Goal: Task Accomplishment & Management: Use online tool/utility

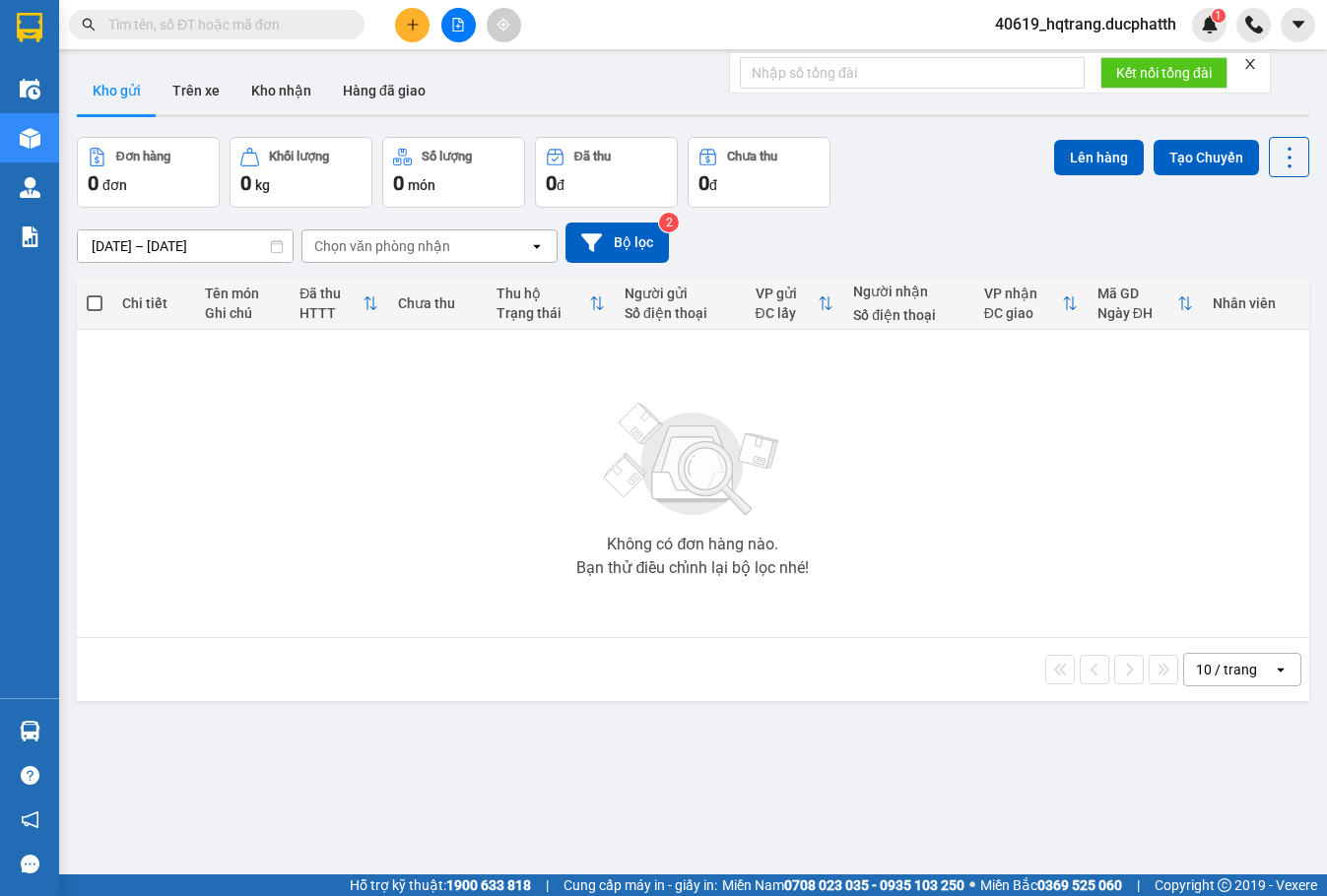
click at [285, 29] on input "text" at bounding box center [224, 25] width 232 height 22
click at [255, 35] on input "text" at bounding box center [224, 25] width 232 height 22
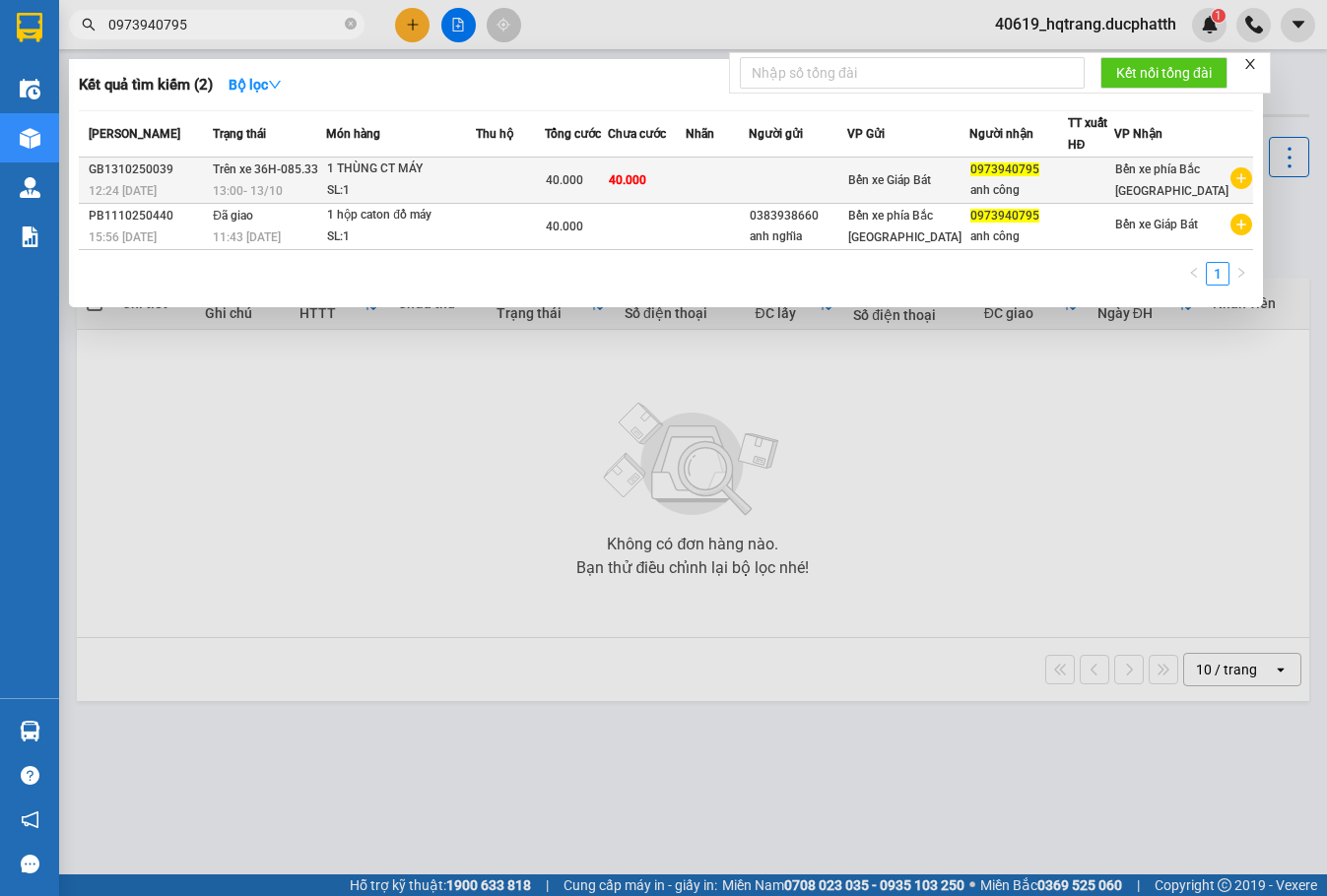
type input "0973940795"
click at [453, 177] on div "1 THÙNG CT MÁY" at bounding box center [401, 170] width 148 height 22
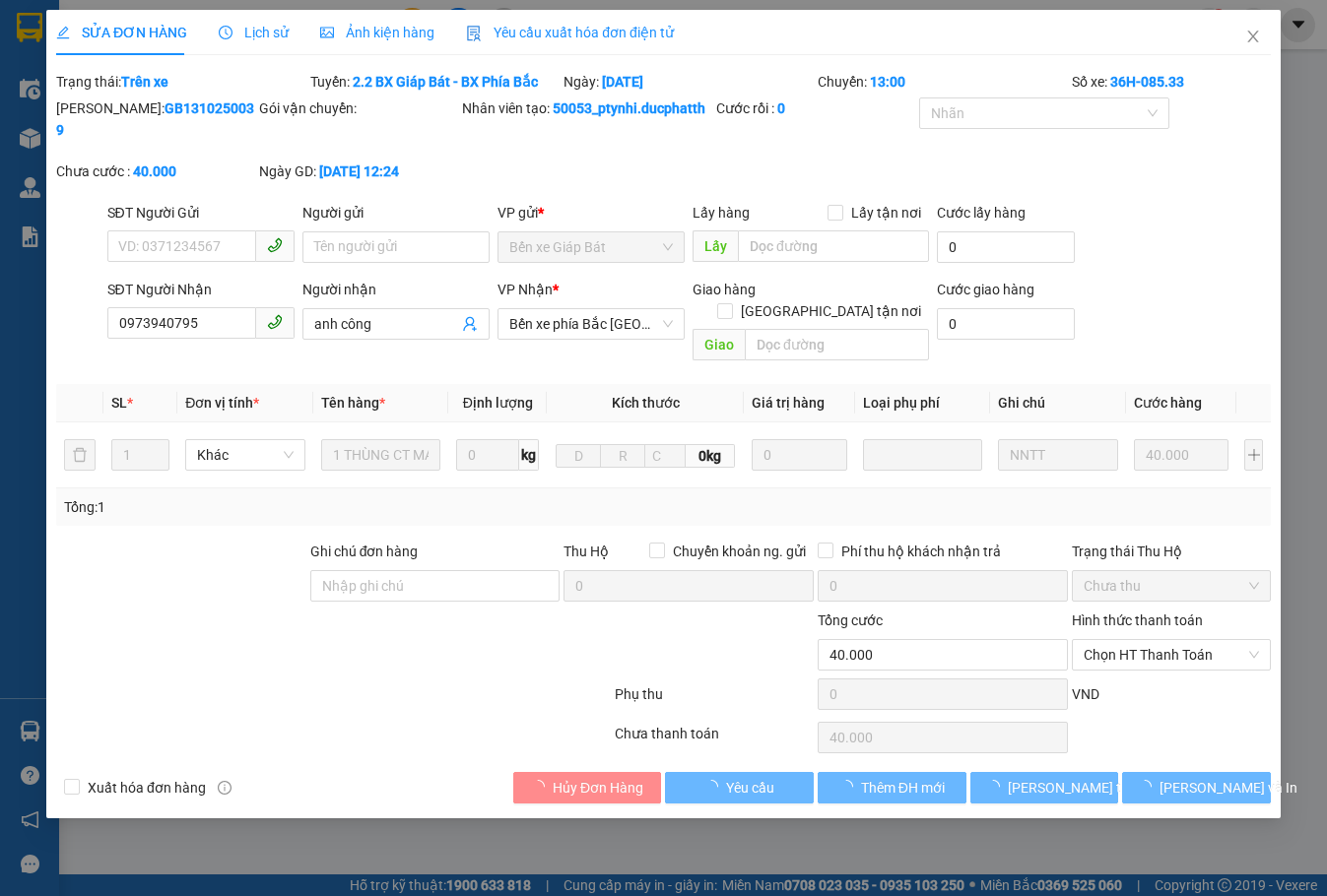
type input "0973940795"
type input "anh công"
type input "0"
type input "40.000"
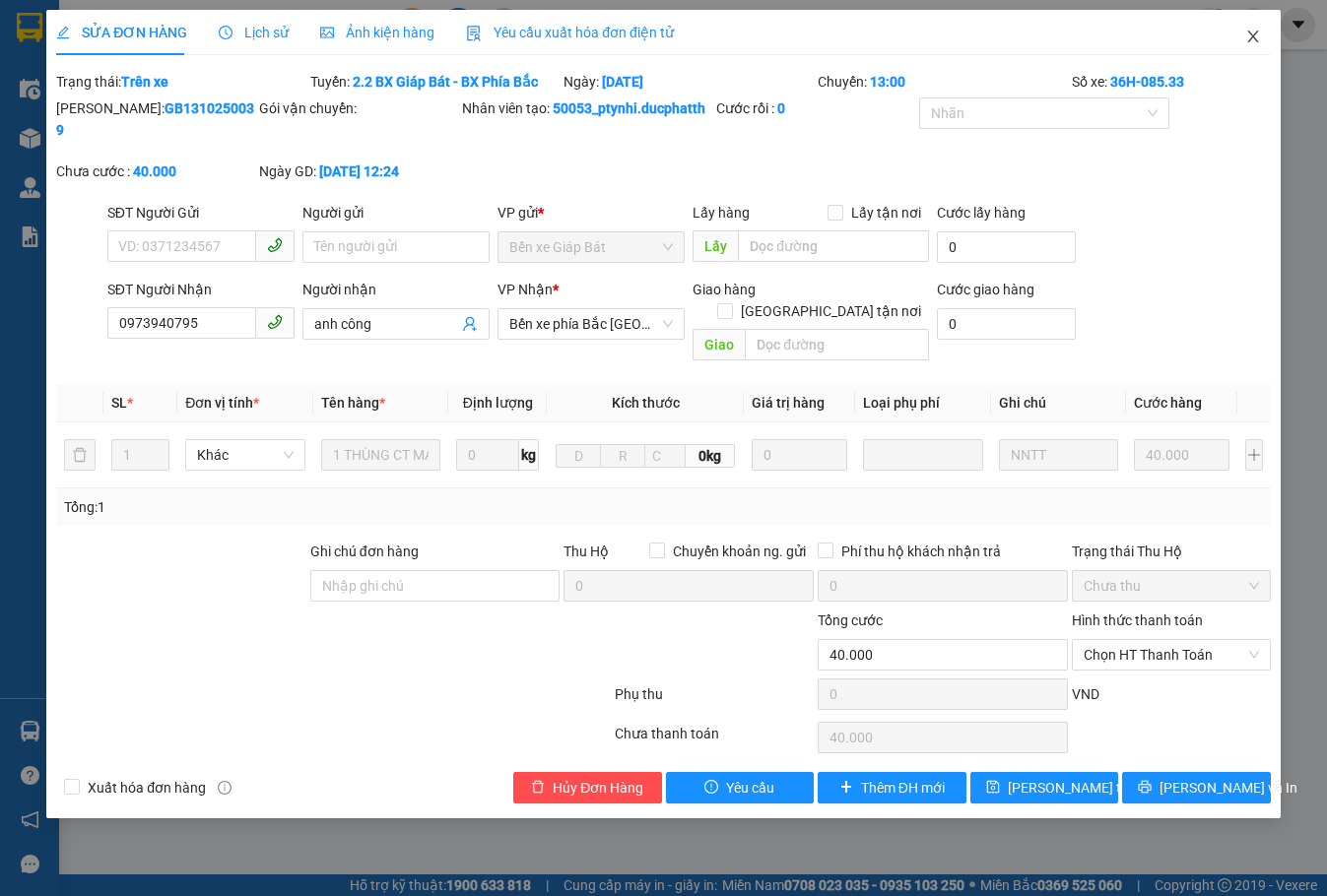
click at [1244, 32] on span "Close" at bounding box center [1254, 38] width 56 height 56
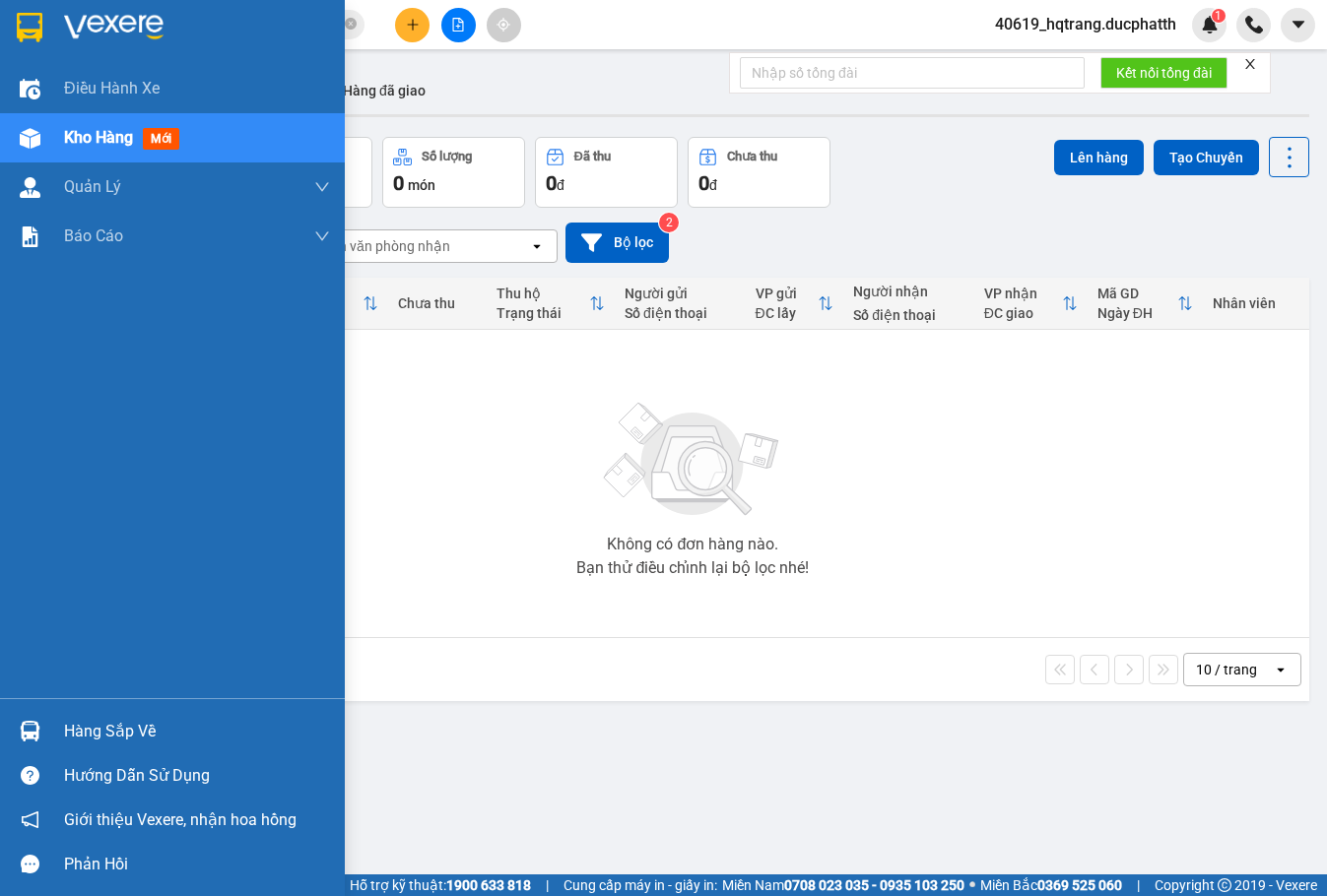
click at [48, 729] on div "Hàng sắp về" at bounding box center [172, 731] width 344 height 45
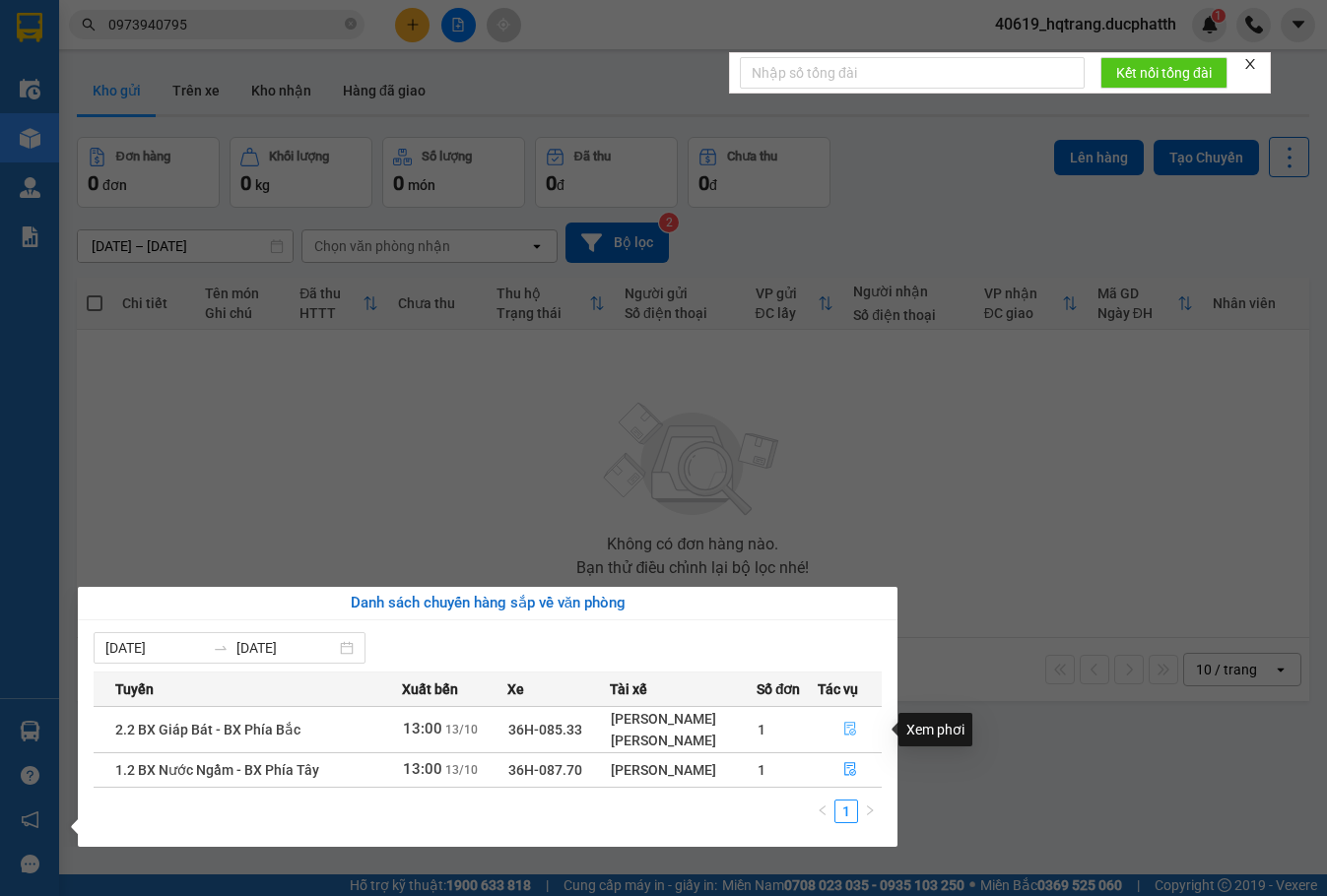
click at [863, 718] on button "button" at bounding box center [850, 730] width 63 height 32
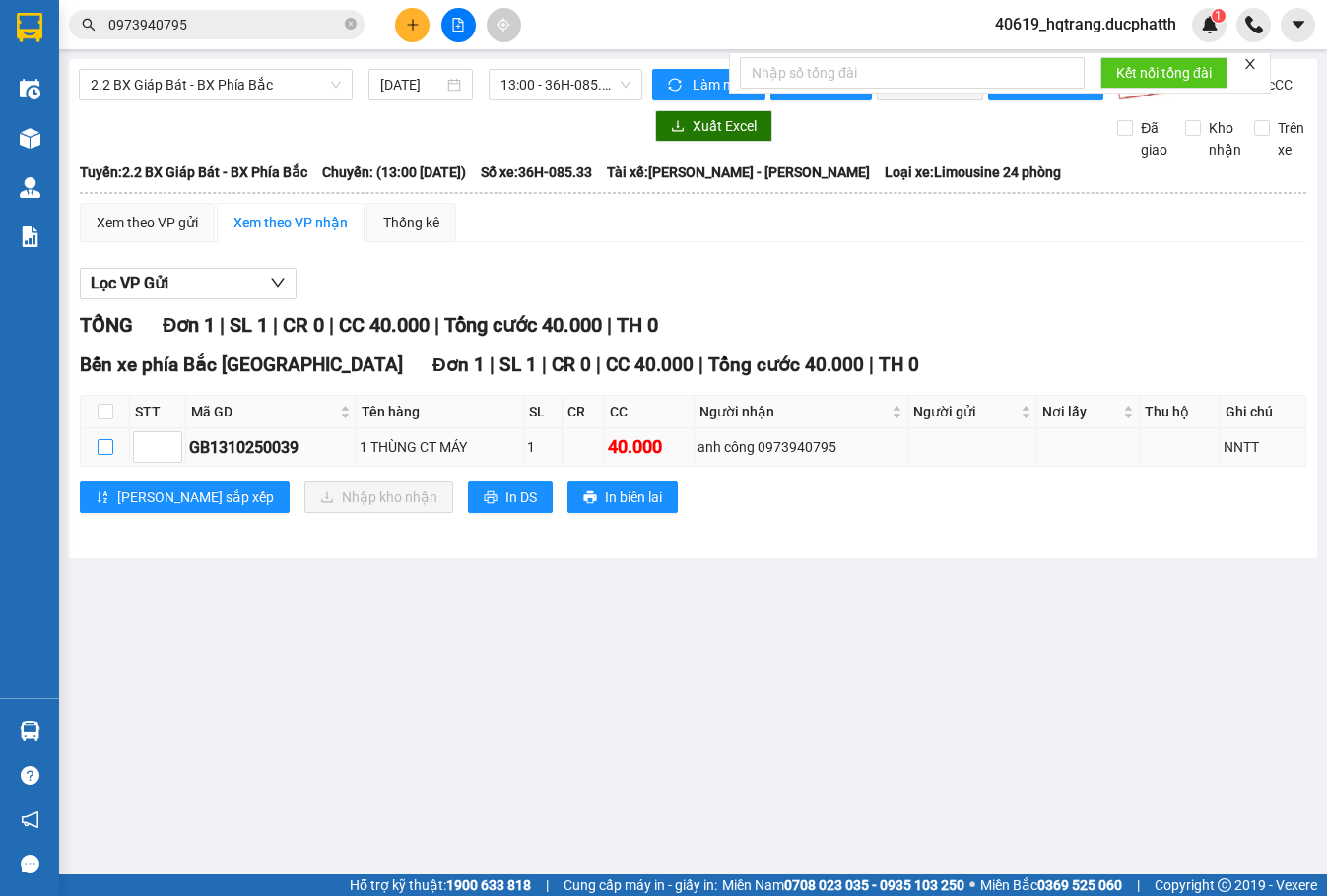
drag, startPoint x: 97, startPoint y: 470, endPoint x: 179, endPoint y: 467, distance: 82.1
click at [99, 455] on input "checkbox" at bounding box center [105, 448] width 16 height 16
checkbox input "true"
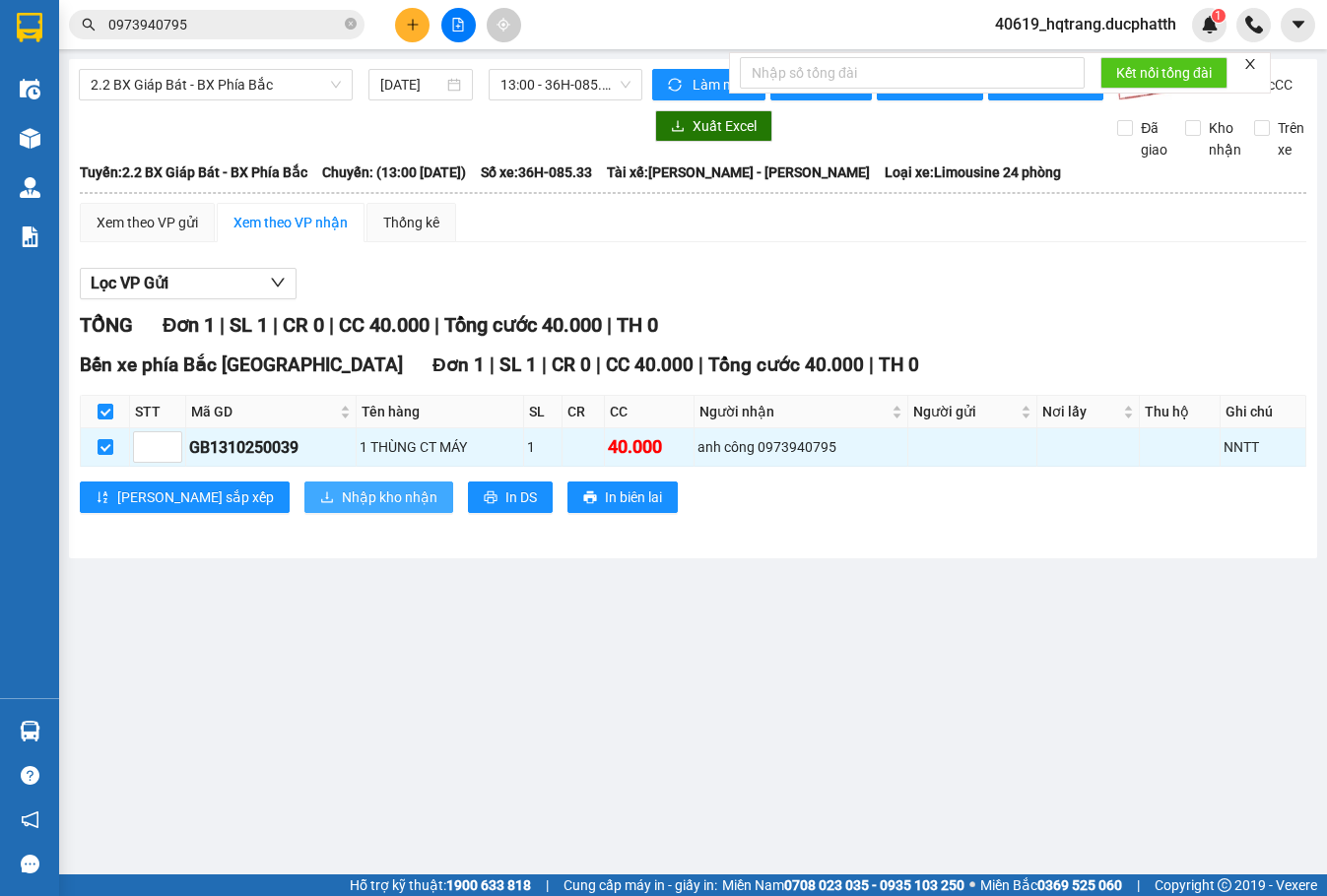
click at [341, 508] on span "Nhập kho nhận" at bounding box center [389, 497] width 95 height 22
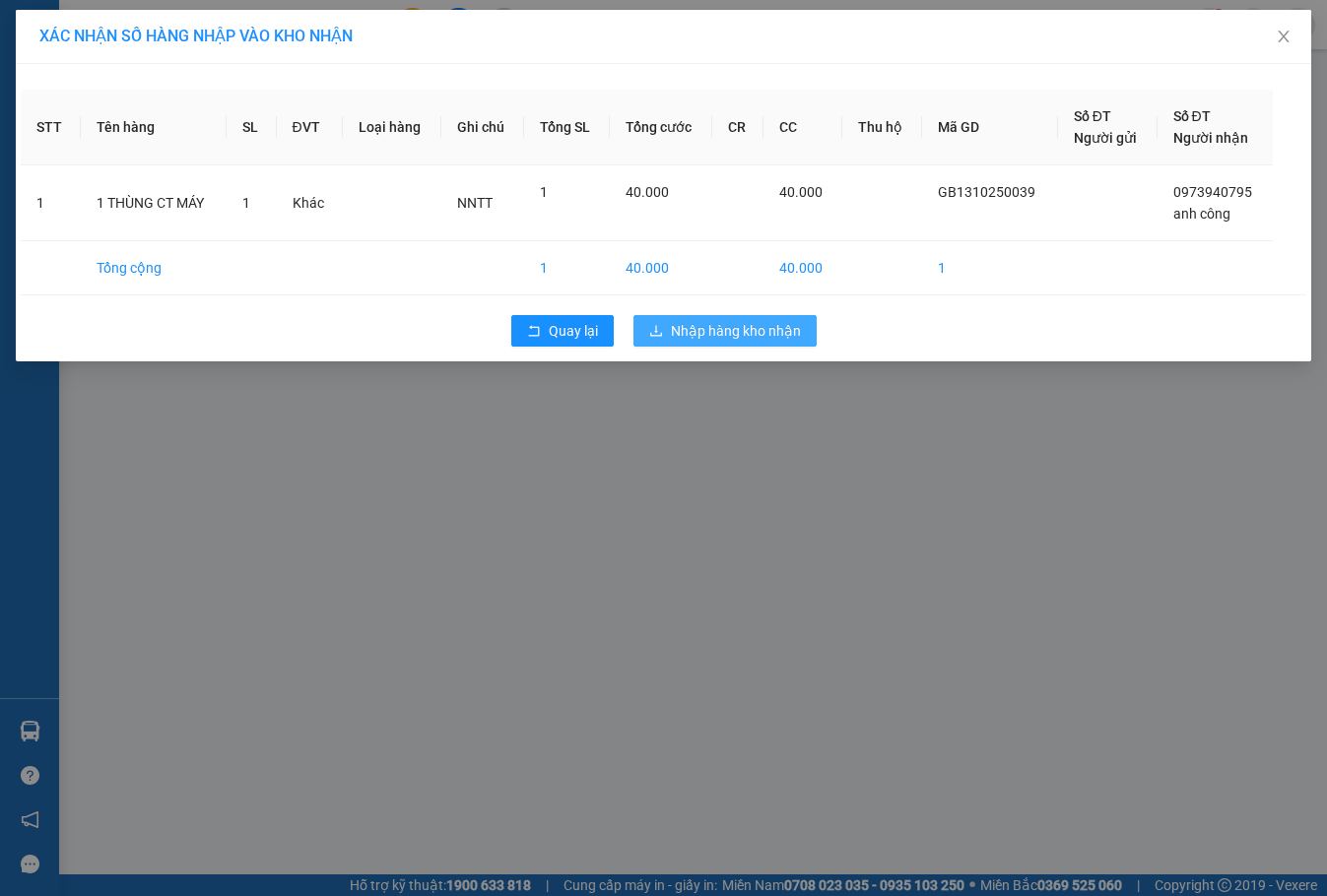
click at [713, 340] on span "Nhập hàng kho nhận" at bounding box center [735, 331] width 130 height 22
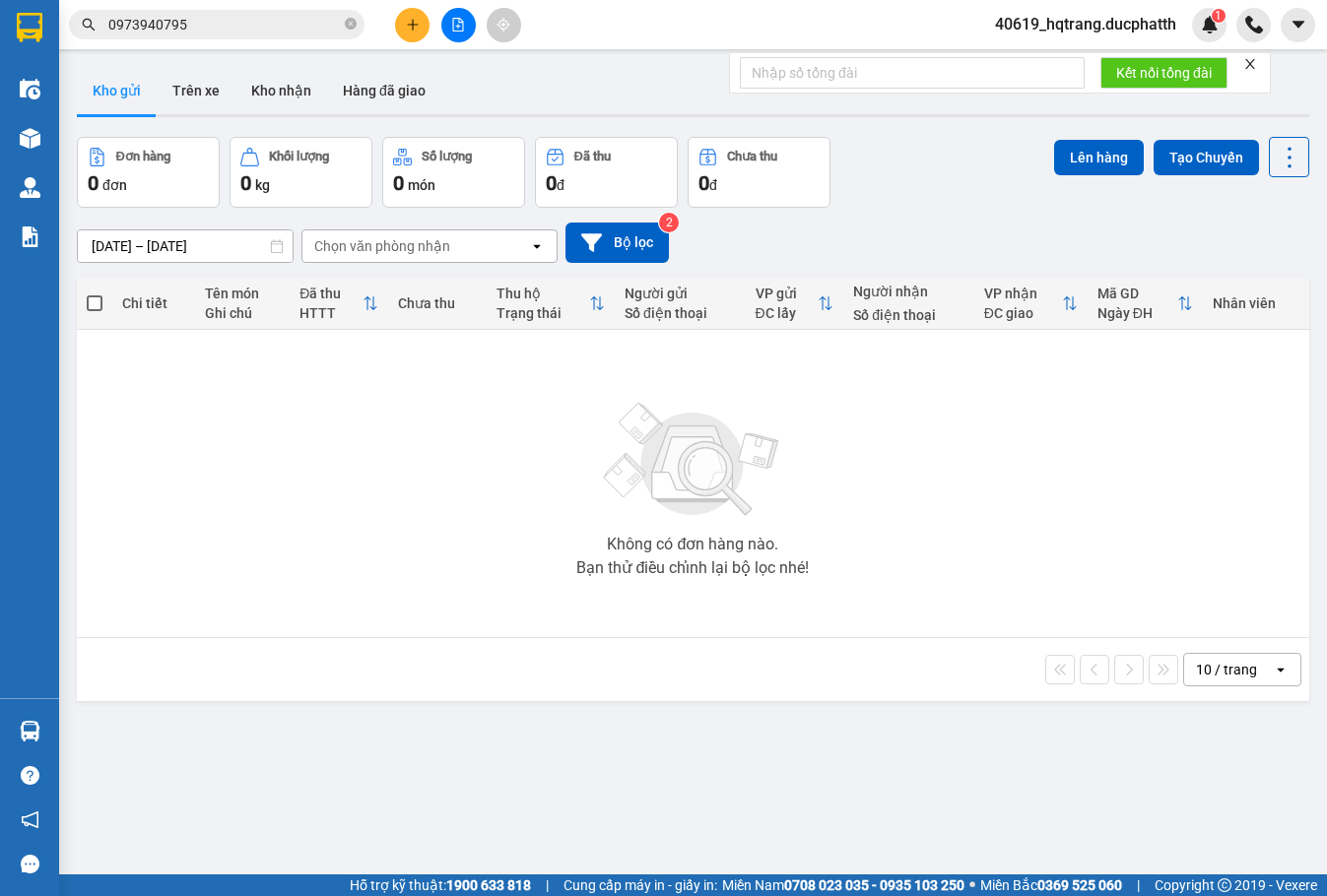
click at [223, 27] on input "0973940795" at bounding box center [224, 25] width 232 height 22
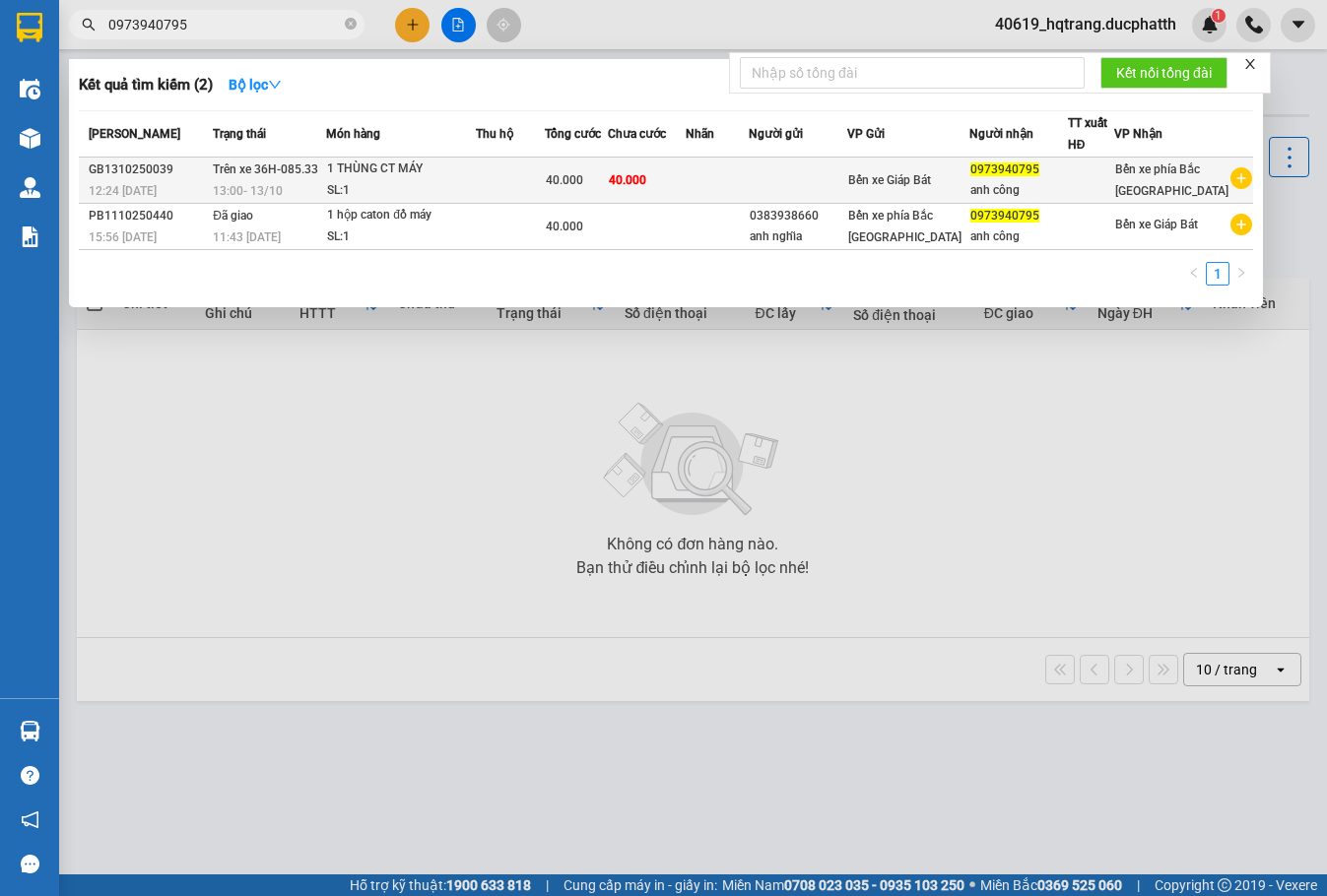
click at [287, 177] on span "Trên xe 36H-085.33" at bounding box center [265, 170] width 105 height 14
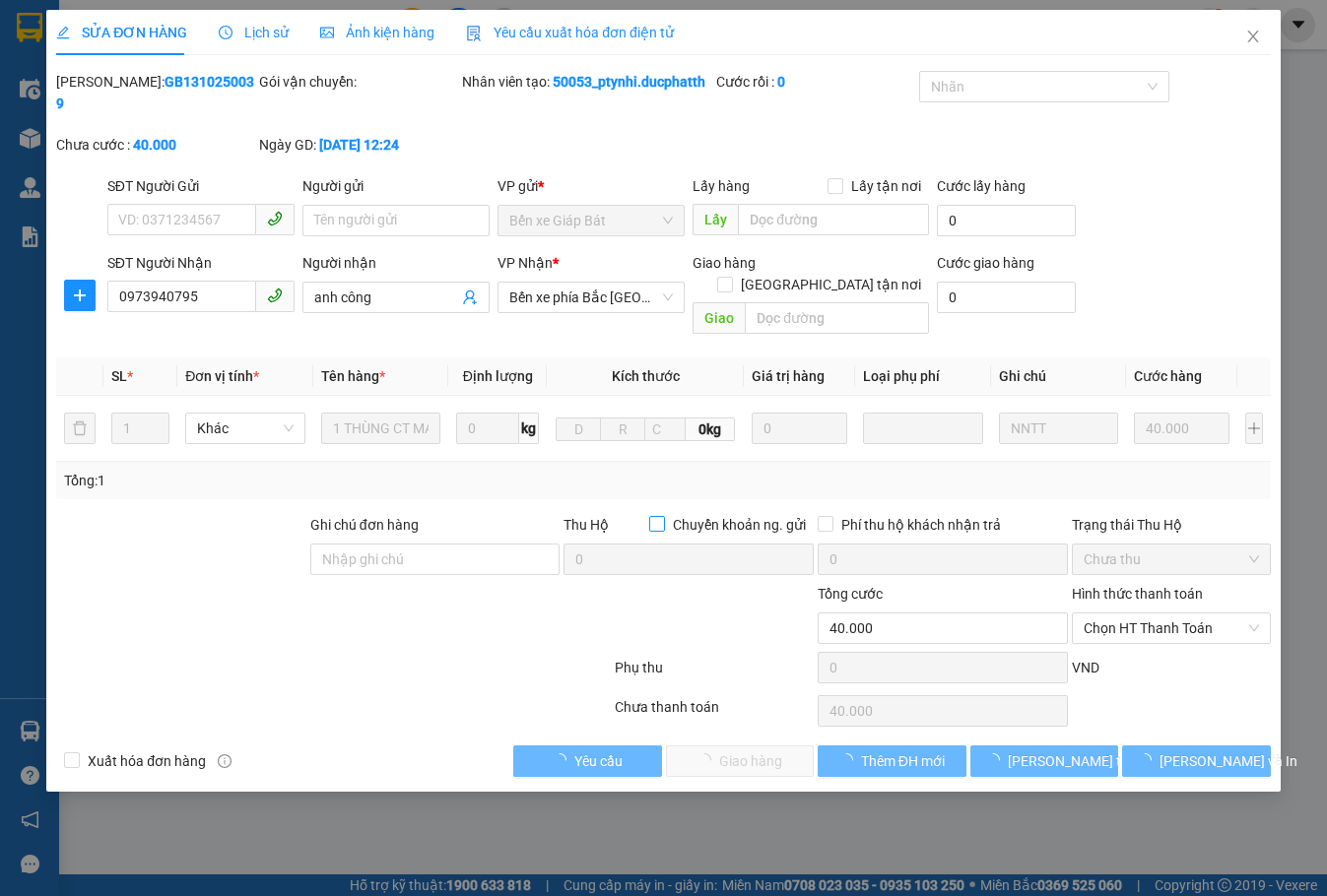
type input "0973940795"
type input "anh công"
type input "0"
type input "40.000"
click at [1132, 613] on span "Chọn HT Thanh Toán" at bounding box center [1171, 628] width 176 height 30
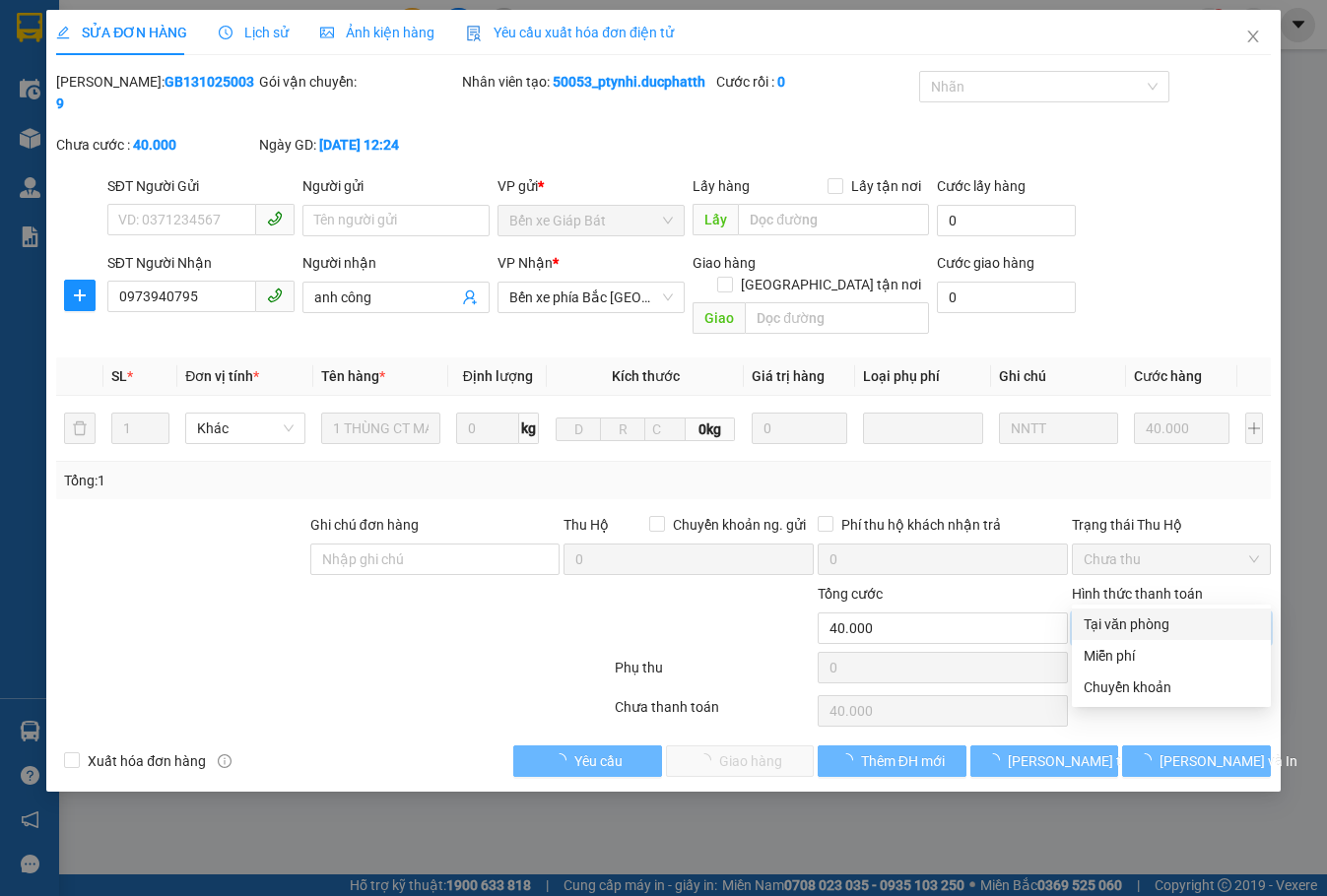
click at [1128, 626] on div "Tại văn phòng" at bounding box center [1171, 624] width 176 height 22
type input "0"
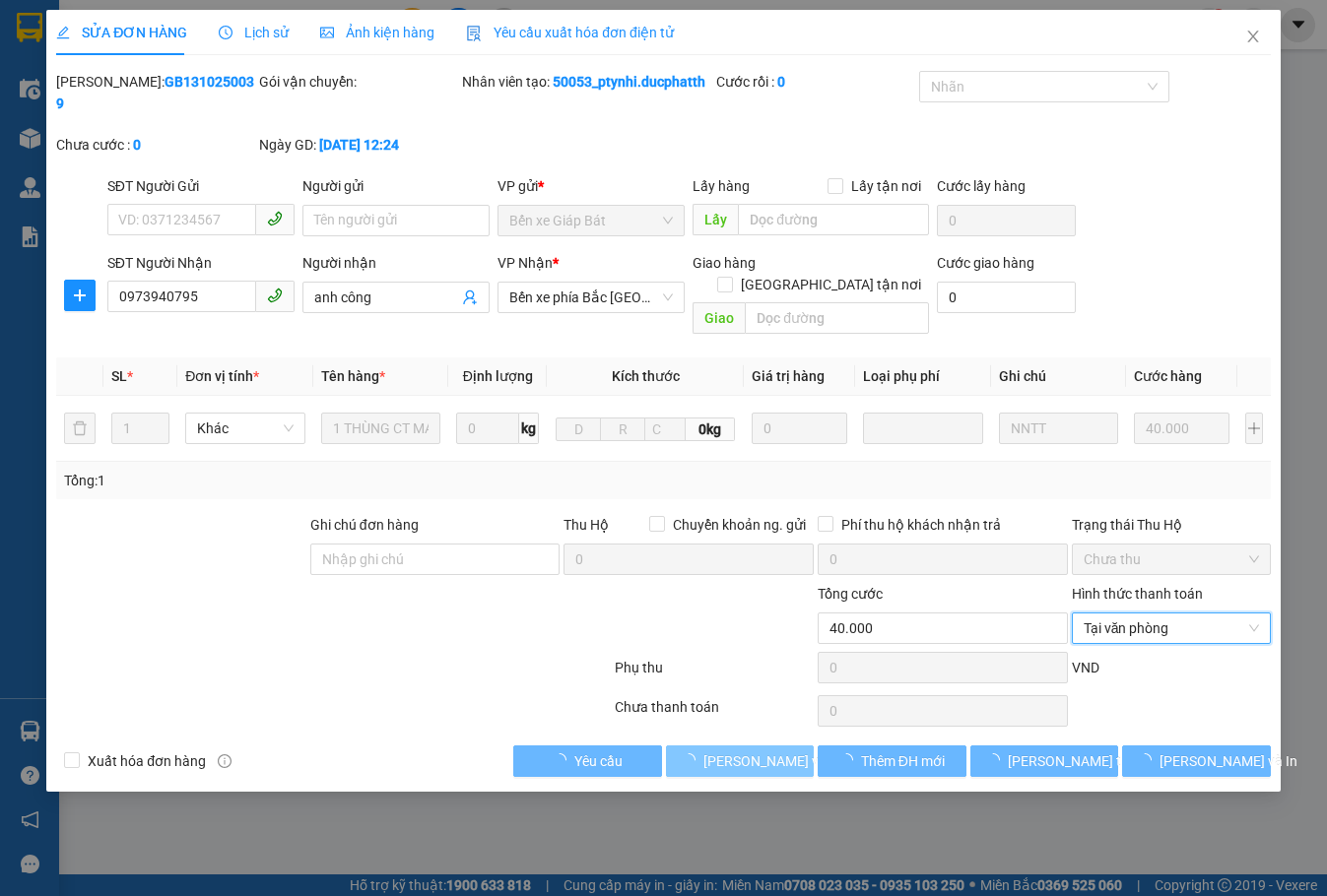
click at [766, 750] on span "[PERSON_NAME] và Giao hàng" at bounding box center [798, 761] width 190 height 22
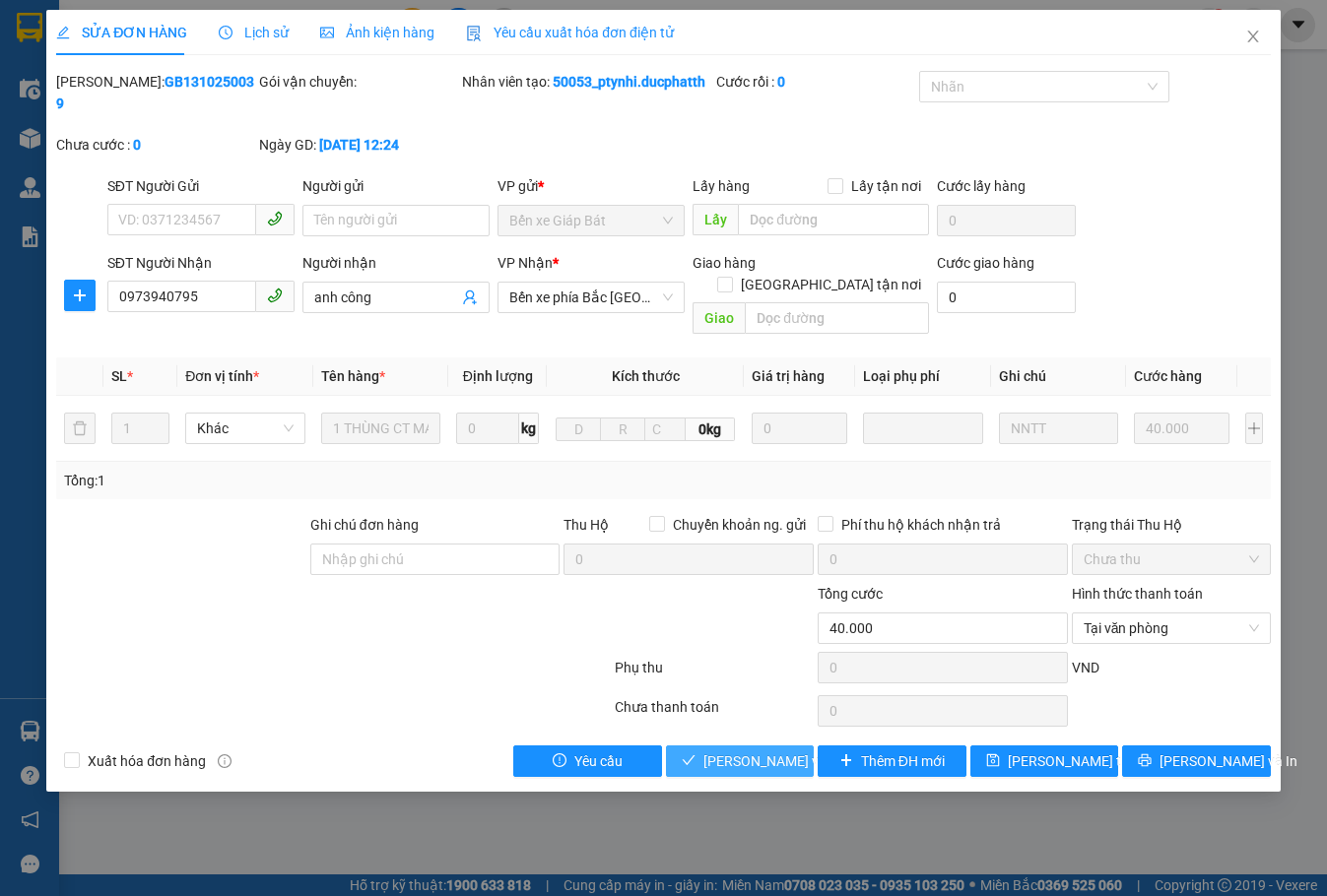
click at [769, 750] on span "[PERSON_NAME] và Giao hàng" at bounding box center [798, 761] width 190 height 22
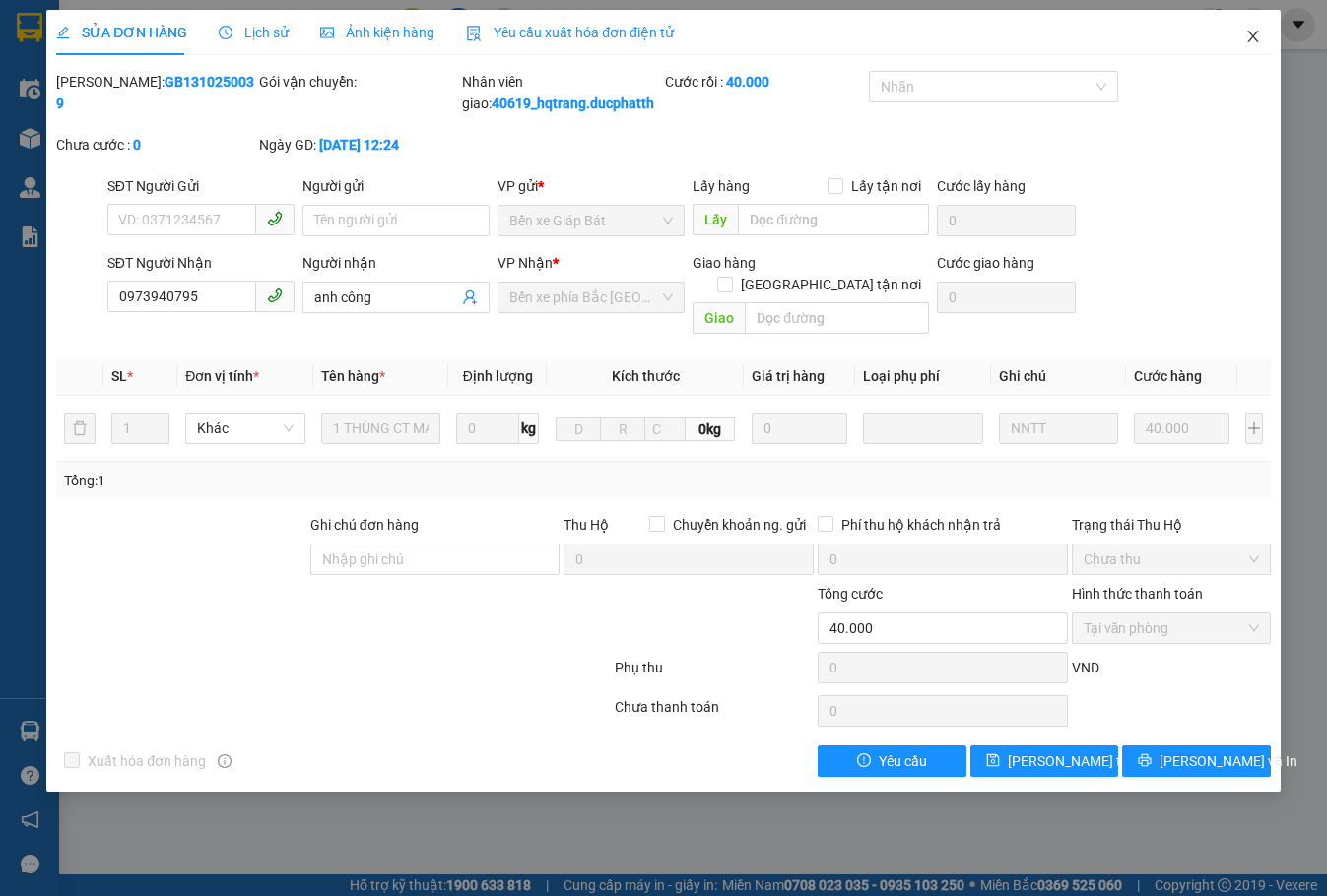
click at [1257, 37] on icon "close" at bounding box center [1254, 37] width 16 height 16
